Goal: Information Seeking & Learning: Learn about a topic

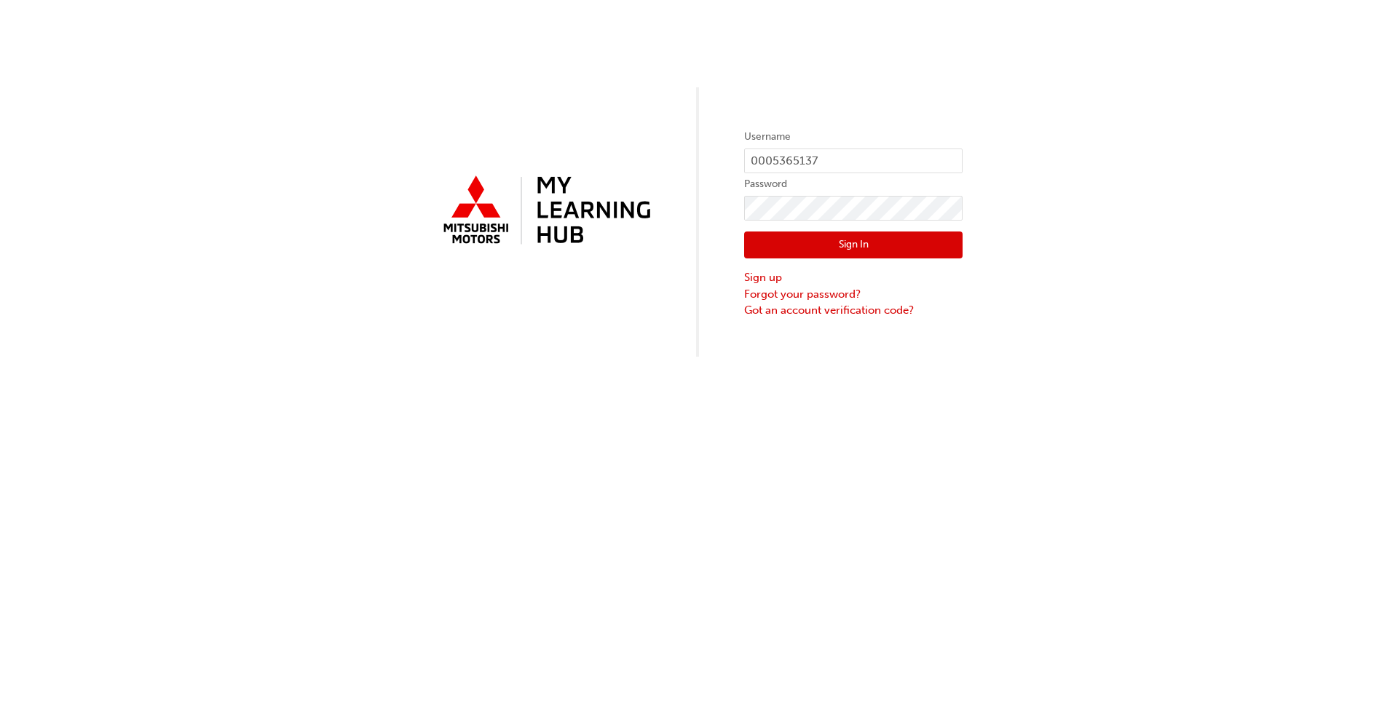
click at [813, 245] on button "Sign In" at bounding box center [853, 245] width 218 height 28
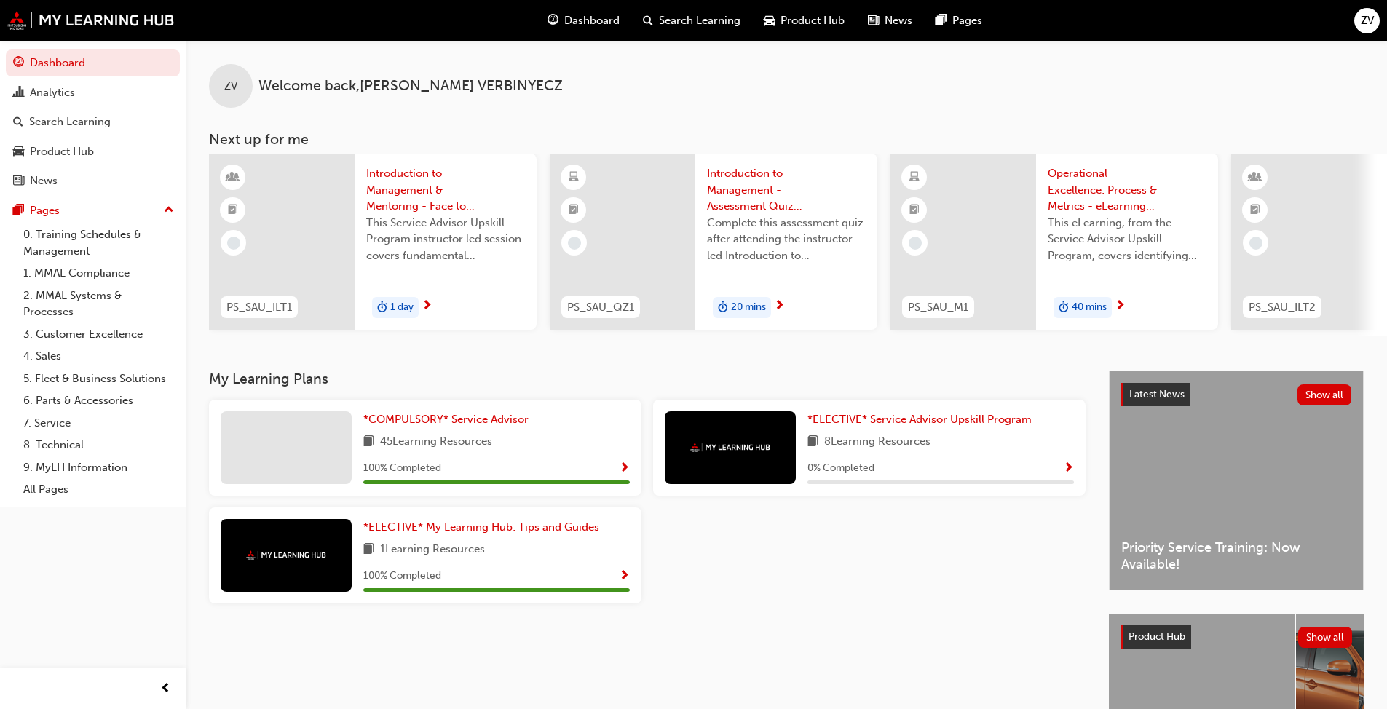
click at [785, 19] on span "Product Hub" at bounding box center [812, 20] width 64 height 17
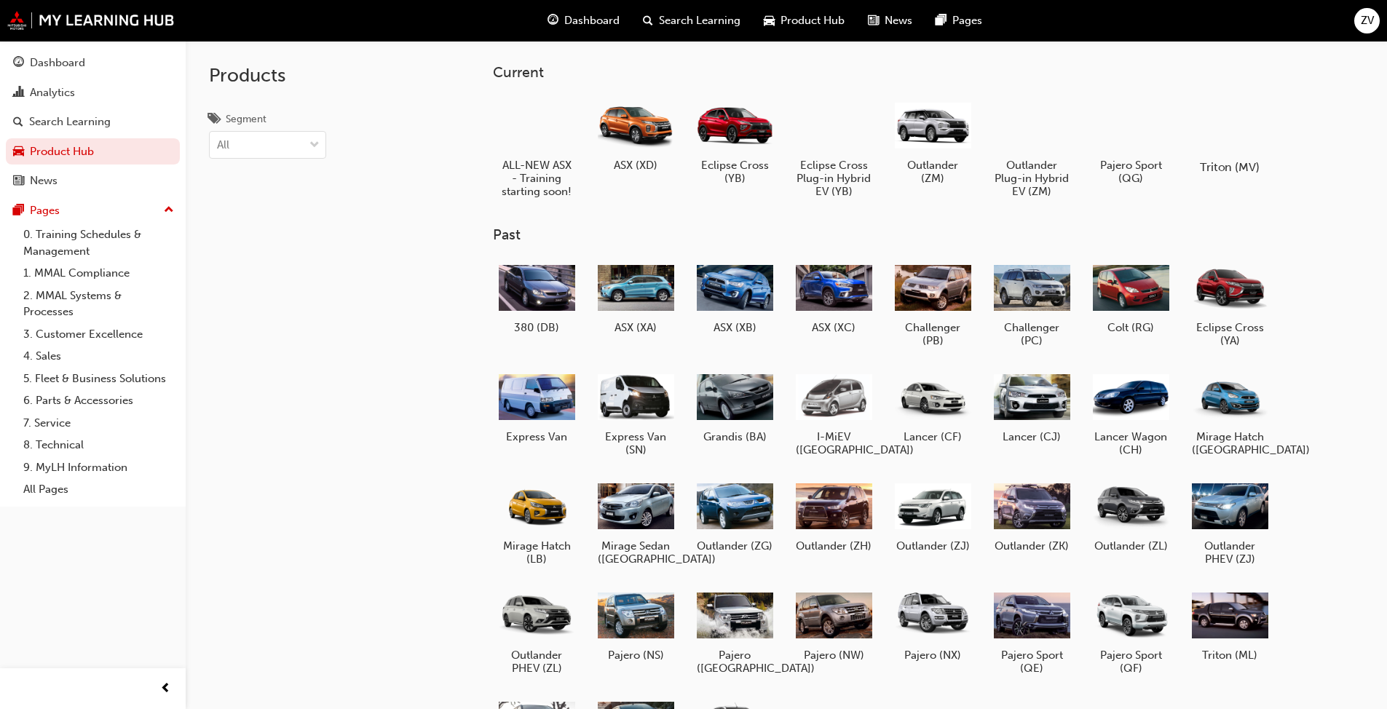
click at [1214, 143] on div at bounding box center [1229, 125] width 81 height 58
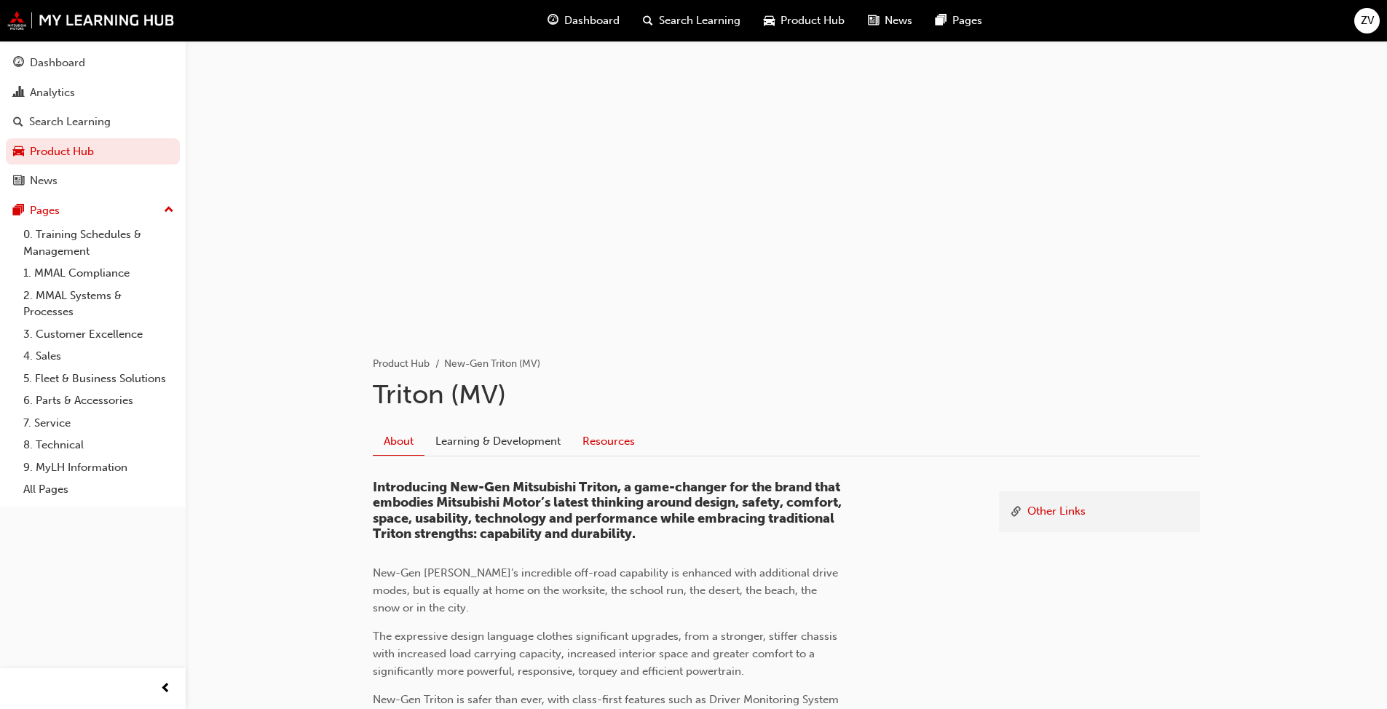
click at [596, 451] on link "Resources" at bounding box center [608, 441] width 74 height 28
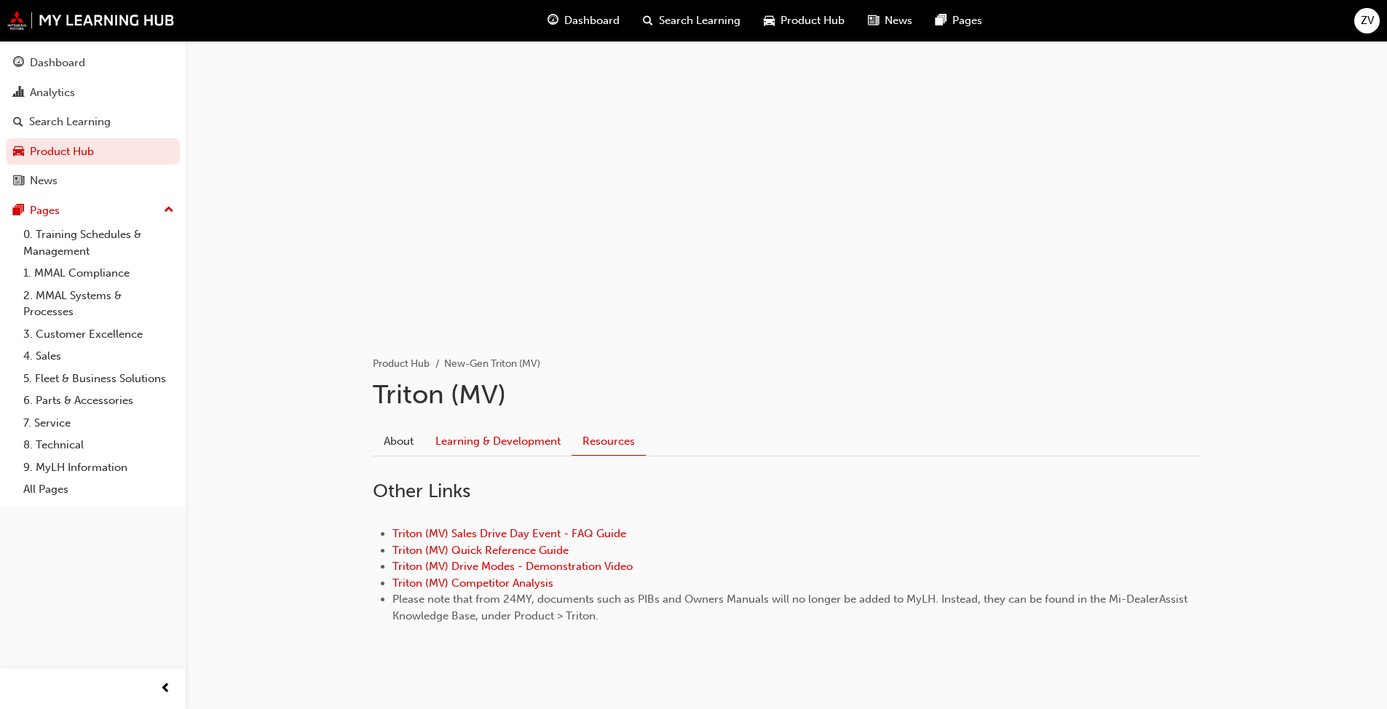
click at [520, 440] on link "Learning & Development" at bounding box center [497, 441] width 147 height 28
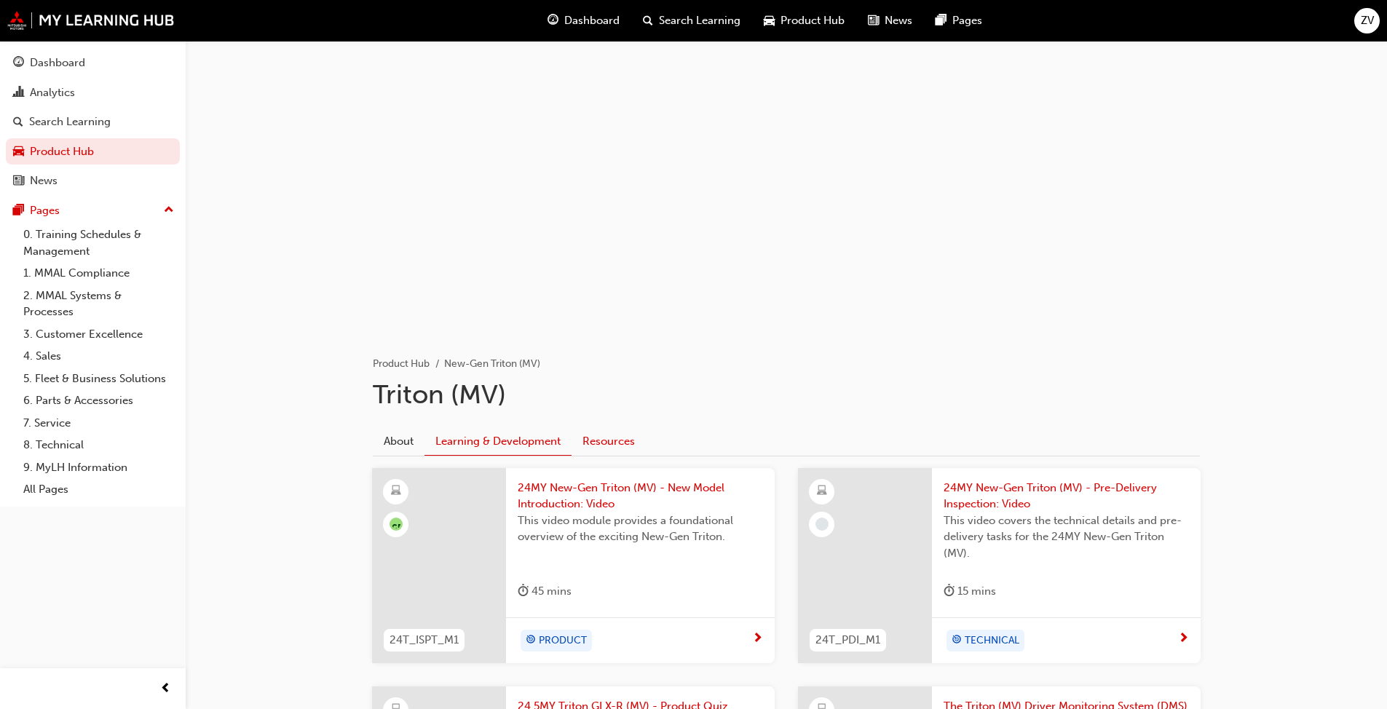
click at [610, 444] on link "Resources" at bounding box center [608, 441] width 74 height 28
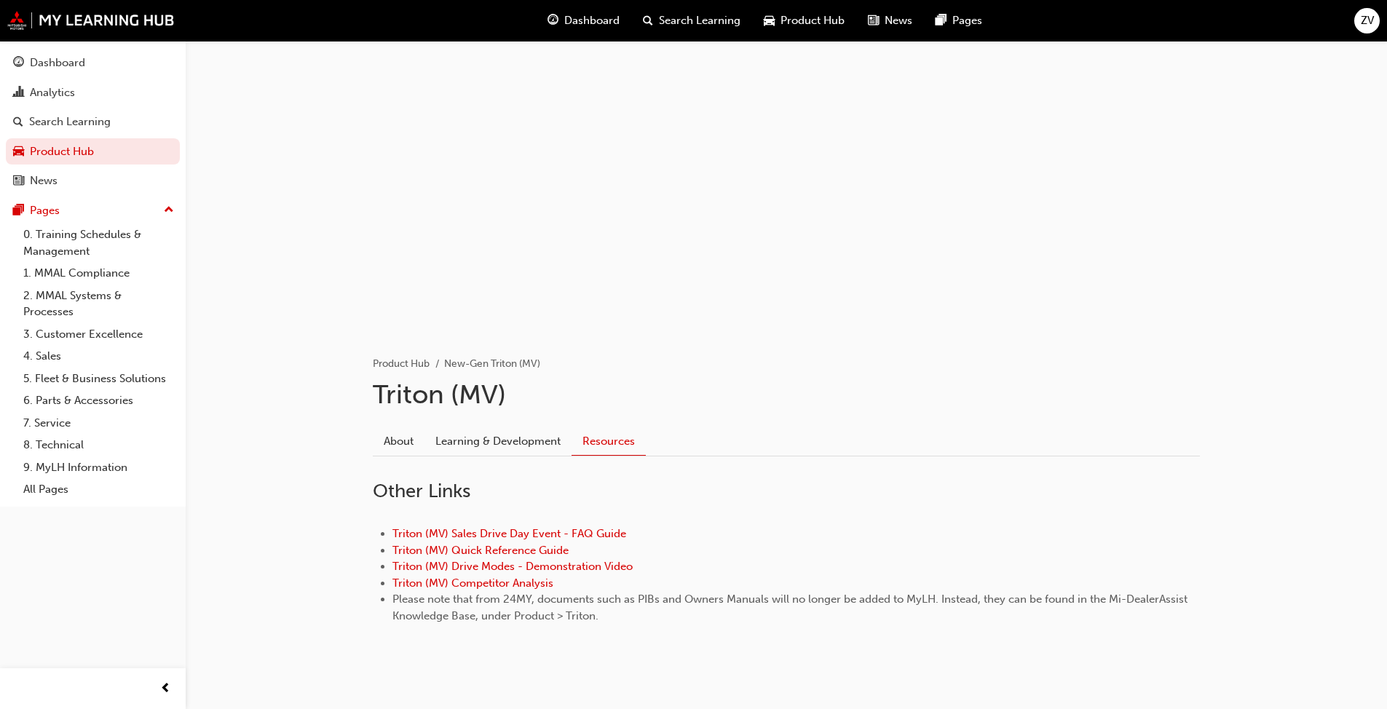
scroll to position [21, 0]
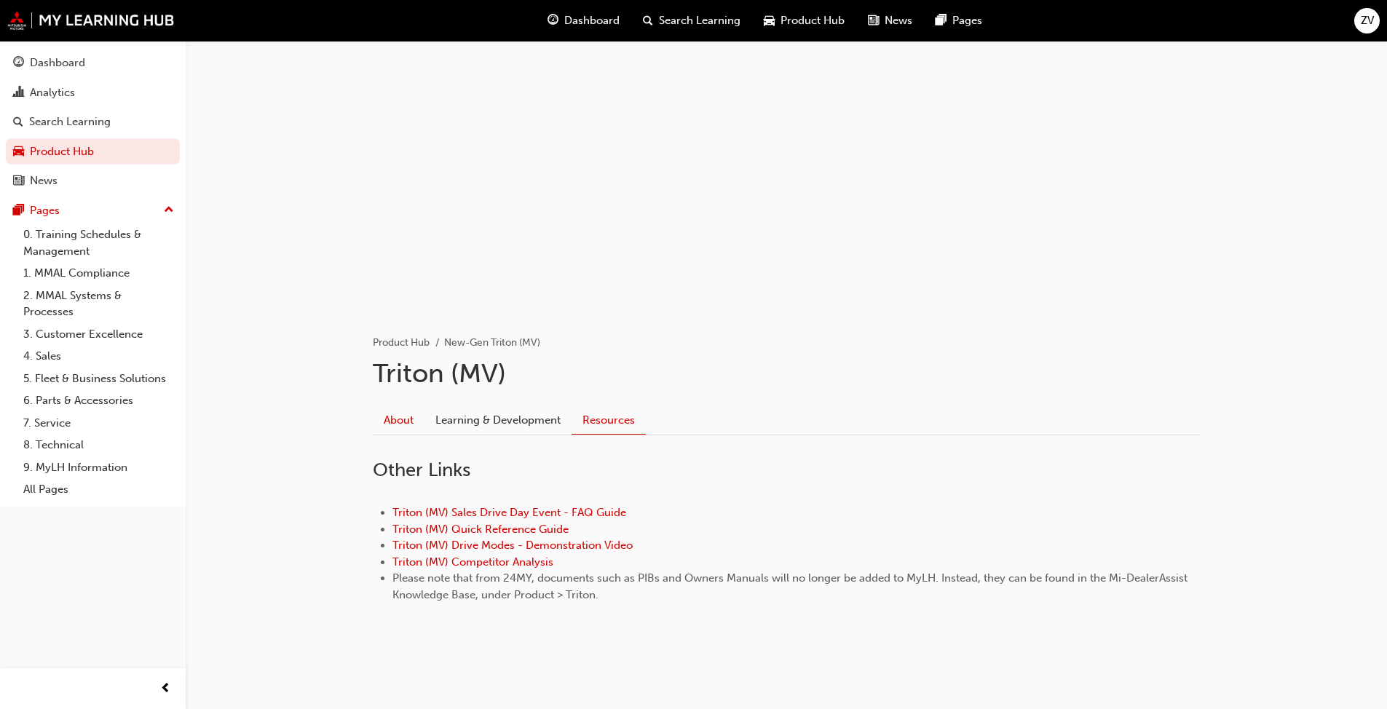
click at [408, 409] on link "About" at bounding box center [399, 420] width 52 height 28
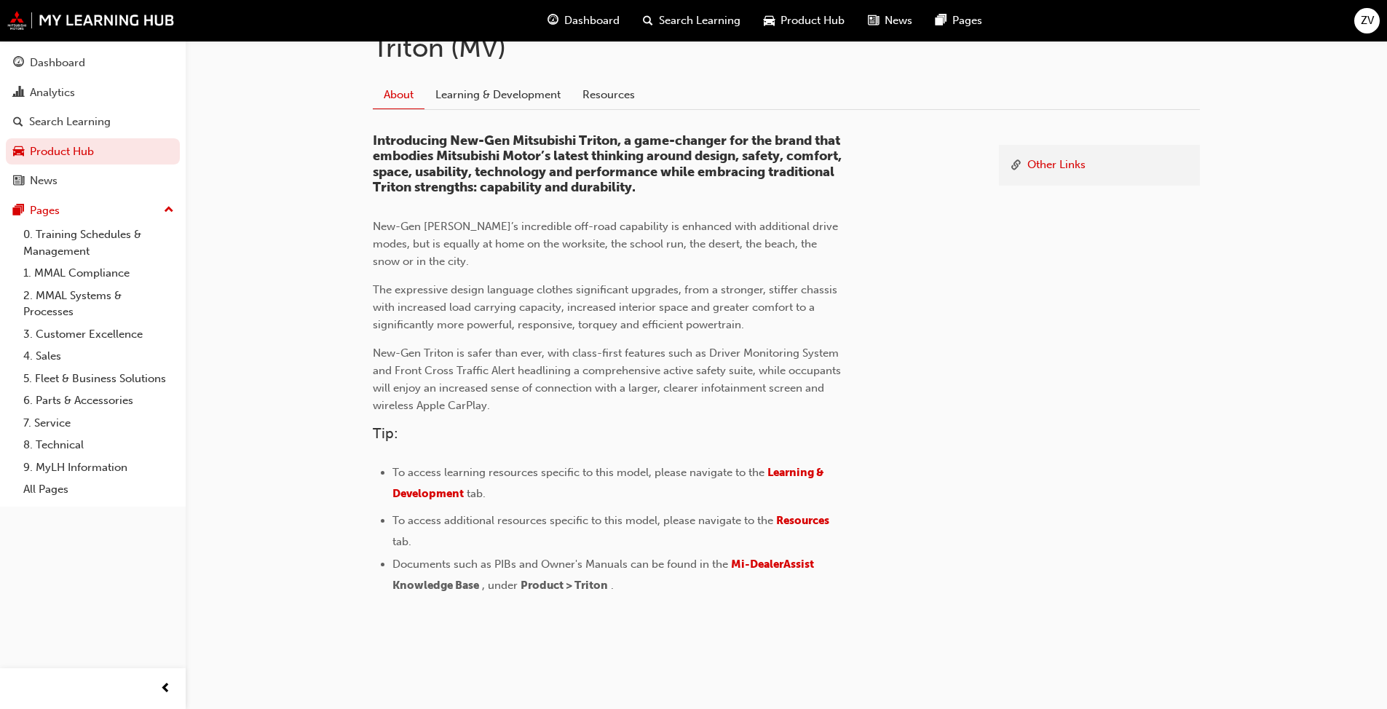
scroll to position [349, 0]
click at [505, 103] on link "Learning & Development" at bounding box center [497, 93] width 147 height 28
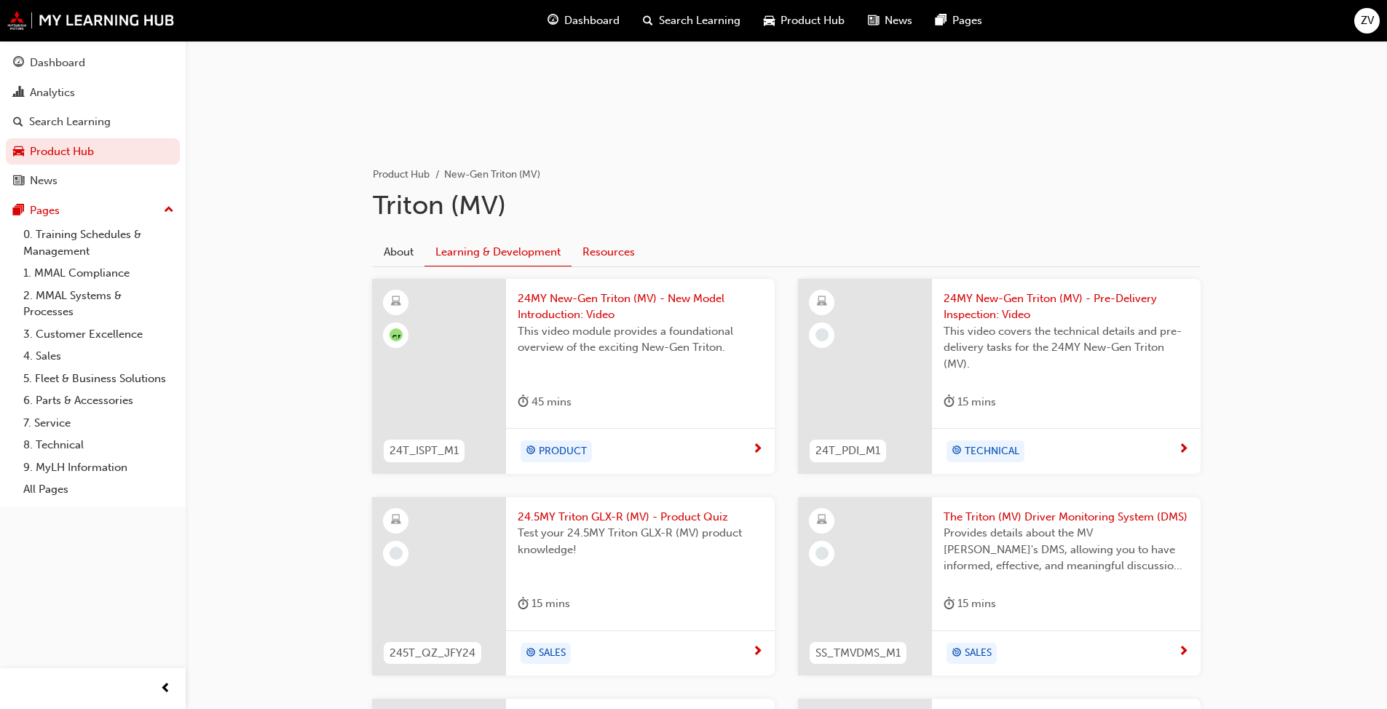
click at [614, 253] on link "Resources" at bounding box center [608, 252] width 74 height 28
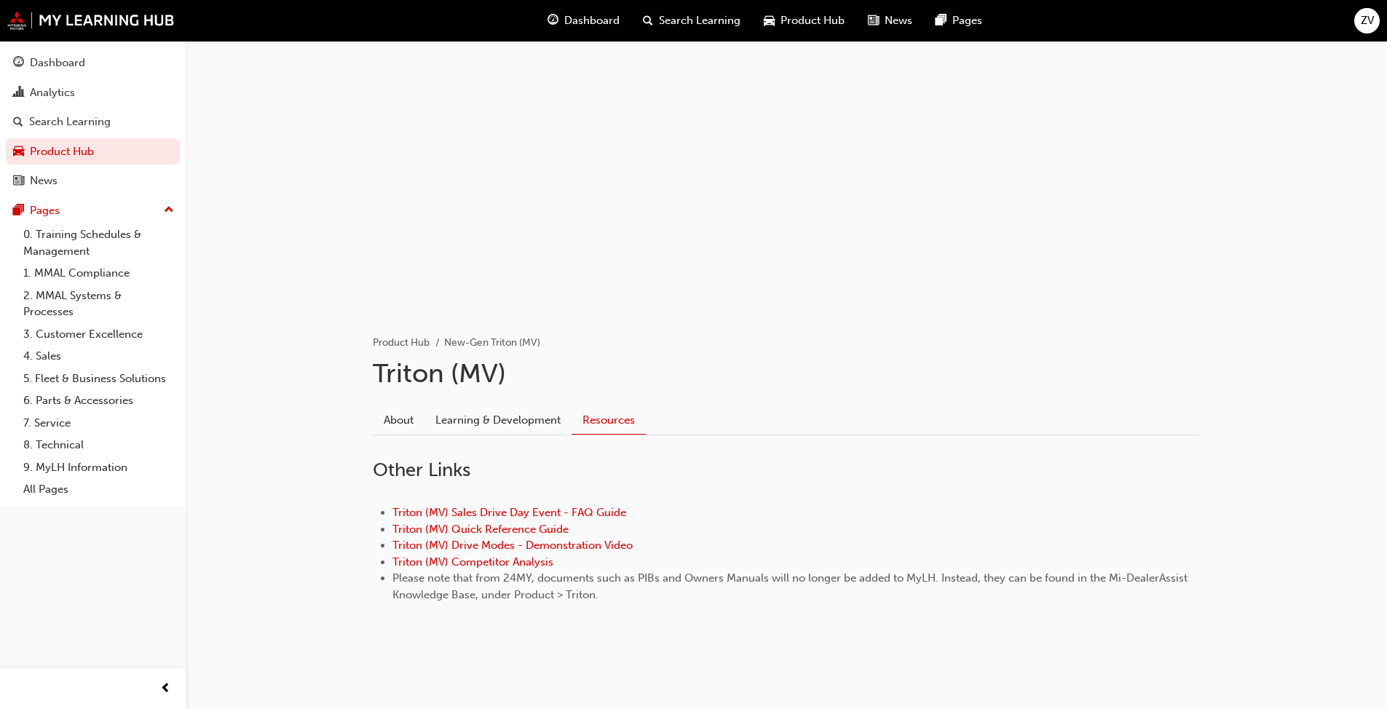
scroll to position [21, 0]
